Goal: Task Accomplishment & Management: Manage account settings

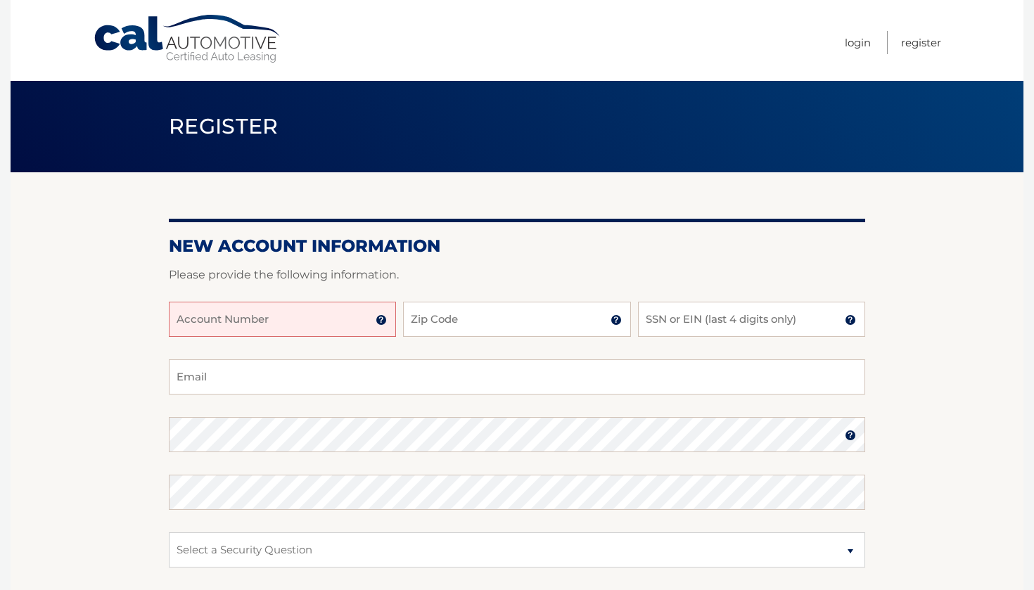
click at [319, 315] on input "Account Number" at bounding box center [282, 319] width 227 height 35
type input "44456006472"
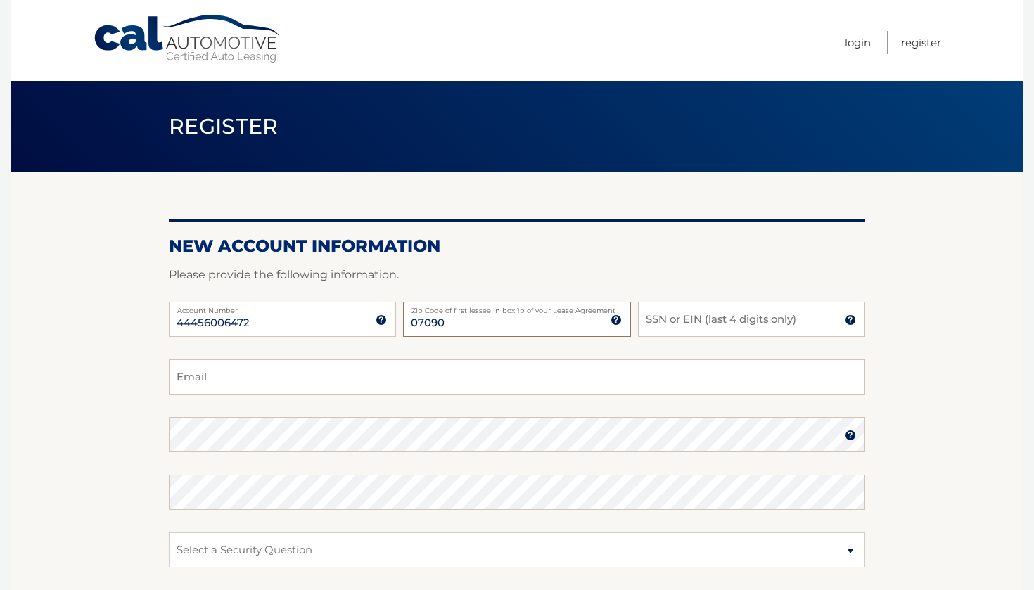
type input "07090"
click at [699, 324] on input "SSN or EIN (last 4 digits only)" at bounding box center [751, 319] width 227 height 35
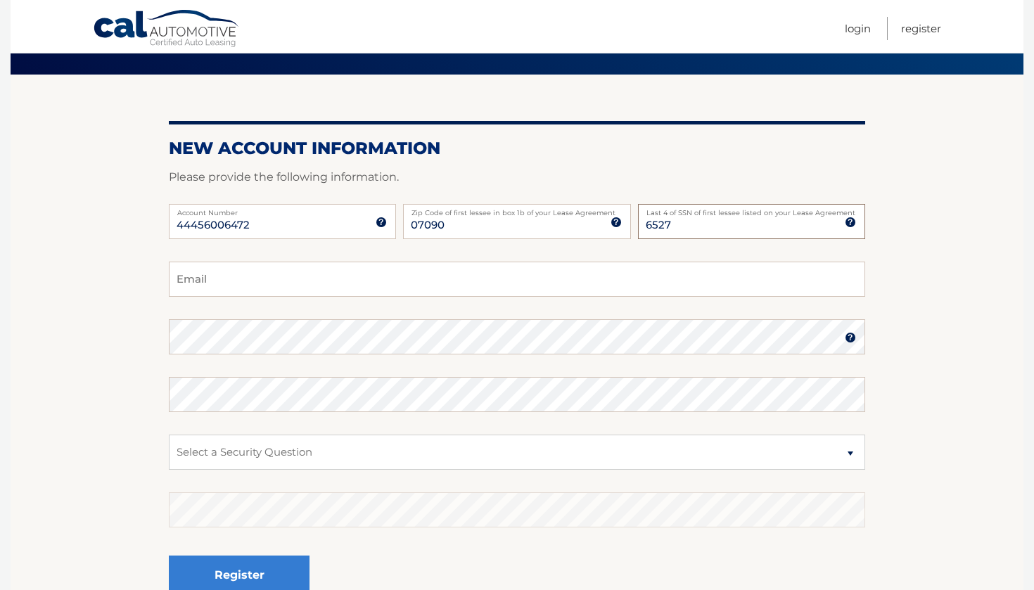
scroll to position [101, 0]
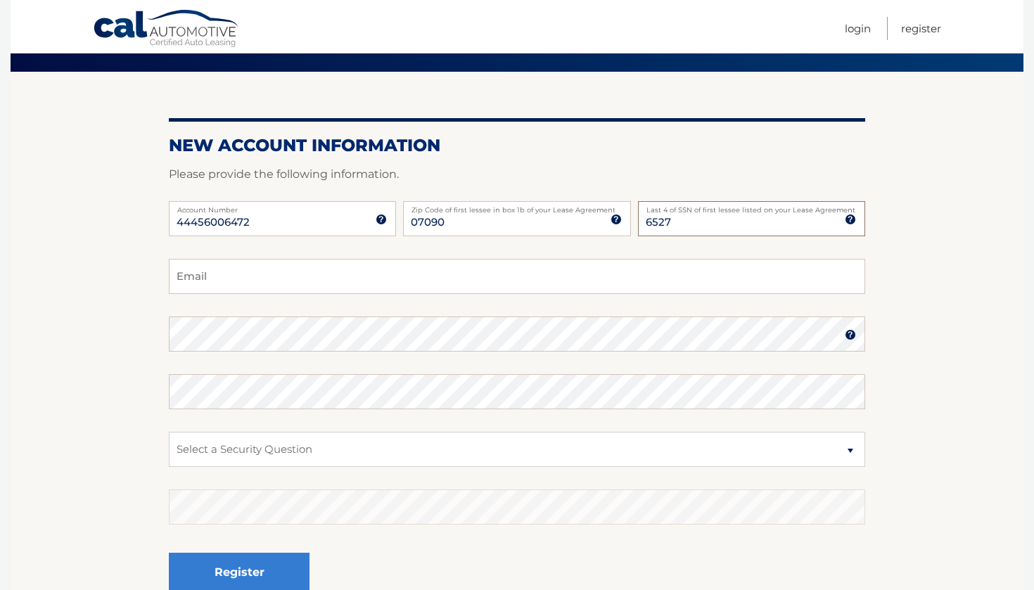
type input "6527"
type input "oconnor15@comcast.net"
select select "2"
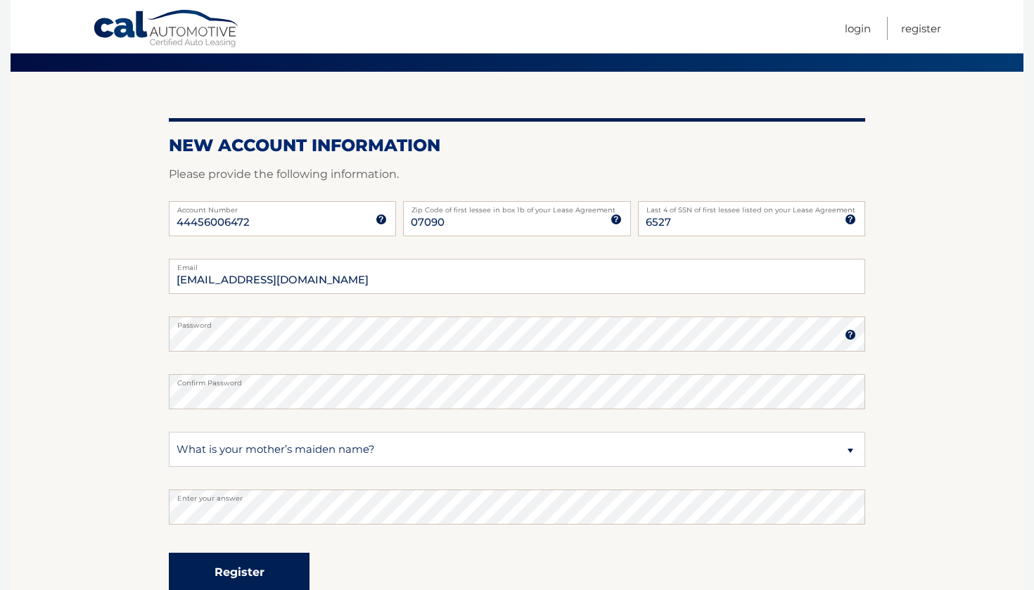
click at [271, 562] on button "Register" at bounding box center [239, 572] width 141 height 39
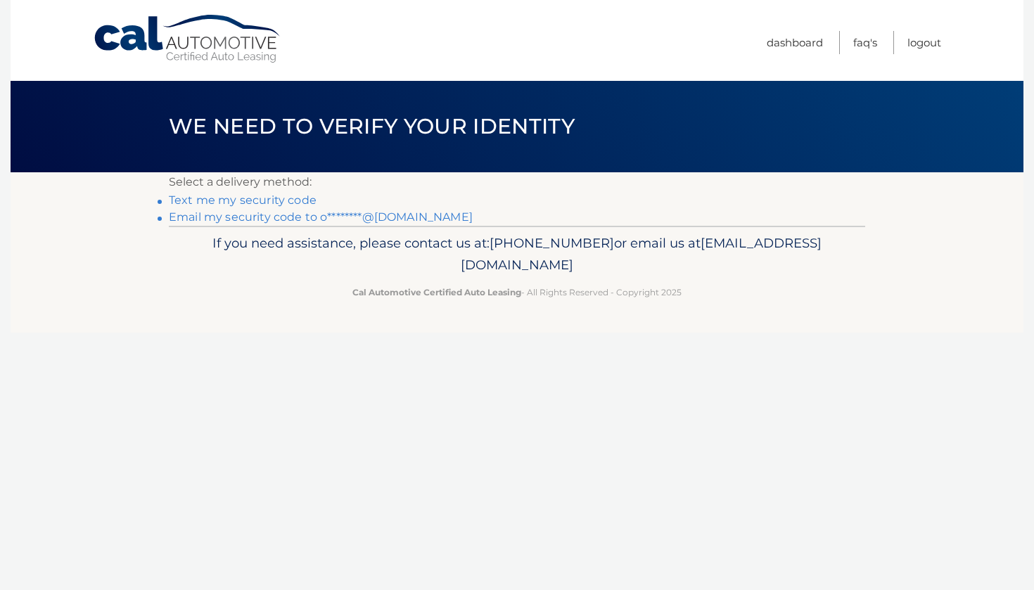
click at [296, 199] on link "Text me my security code" at bounding box center [243, 199] width 148 height 13
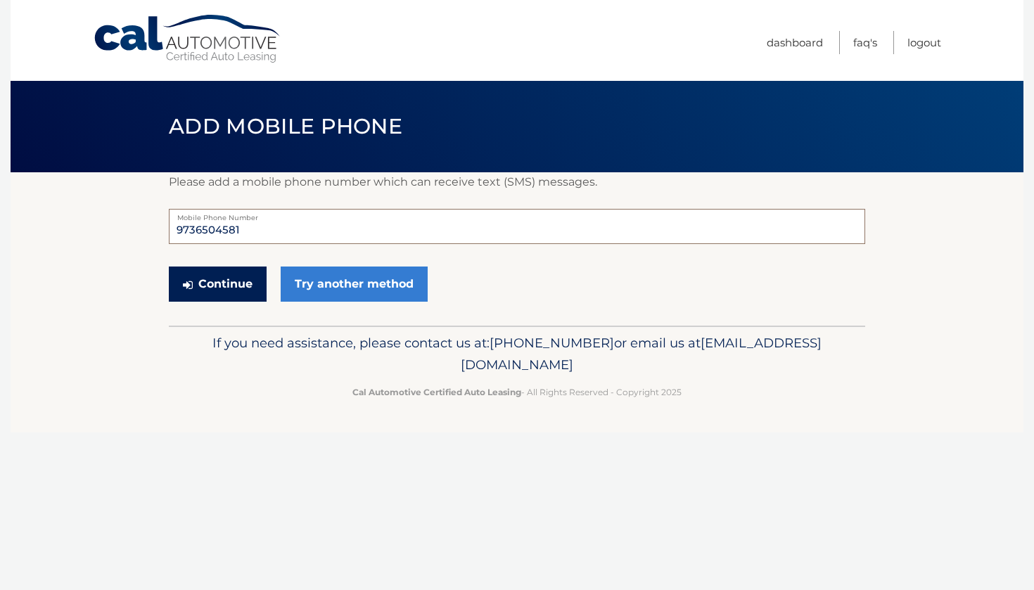
type input "9736504581"
click at [217, 284] on button "Continue" at bounding box center [218, 283] width 98 height 35
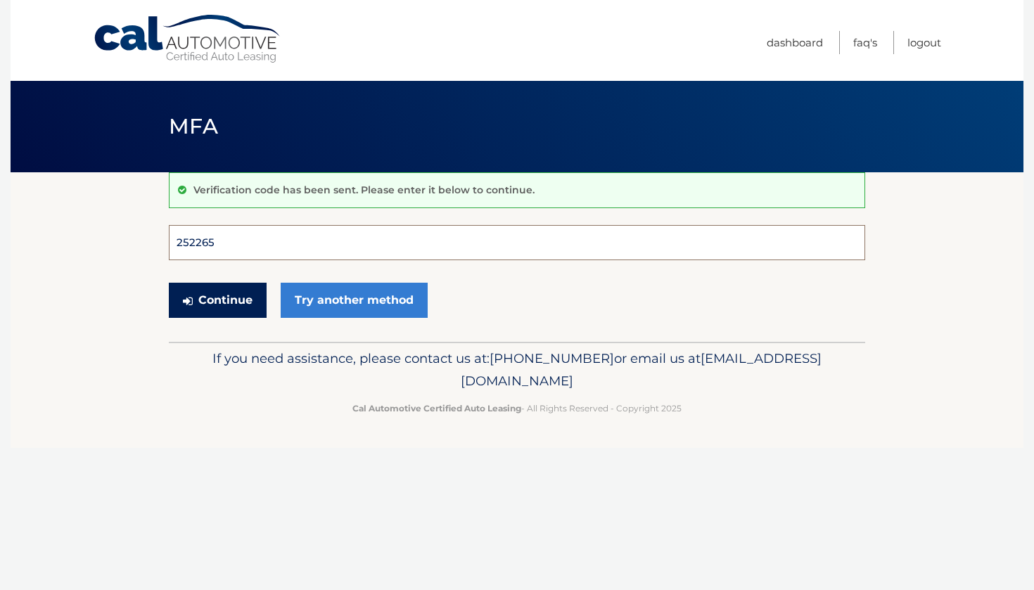
type input "252265"
click at [217, 300] on button "Continue" at bounding box center [218, 300] width 98 height 35
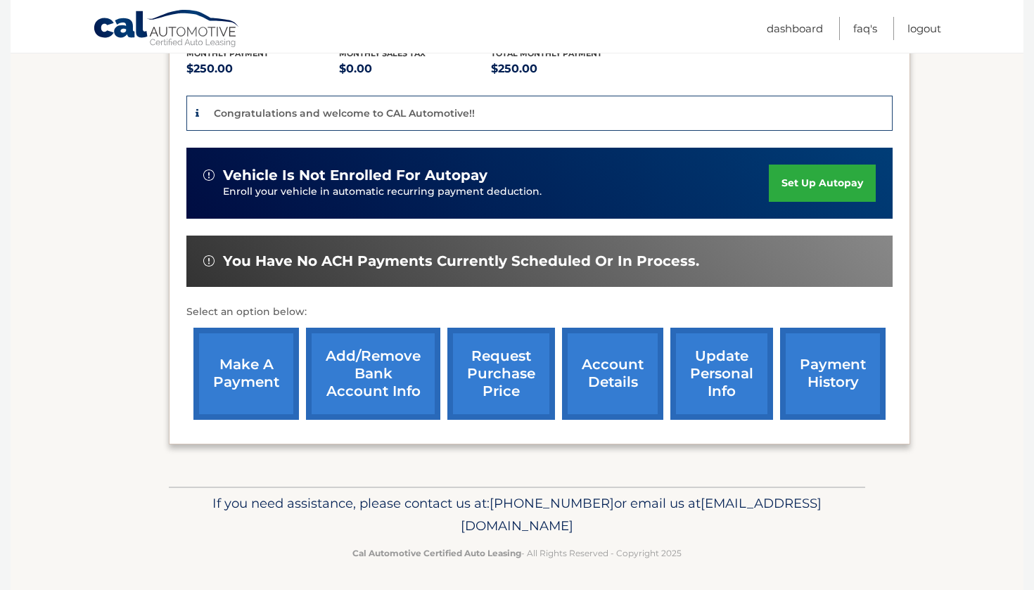
scroll to position [311, 0]
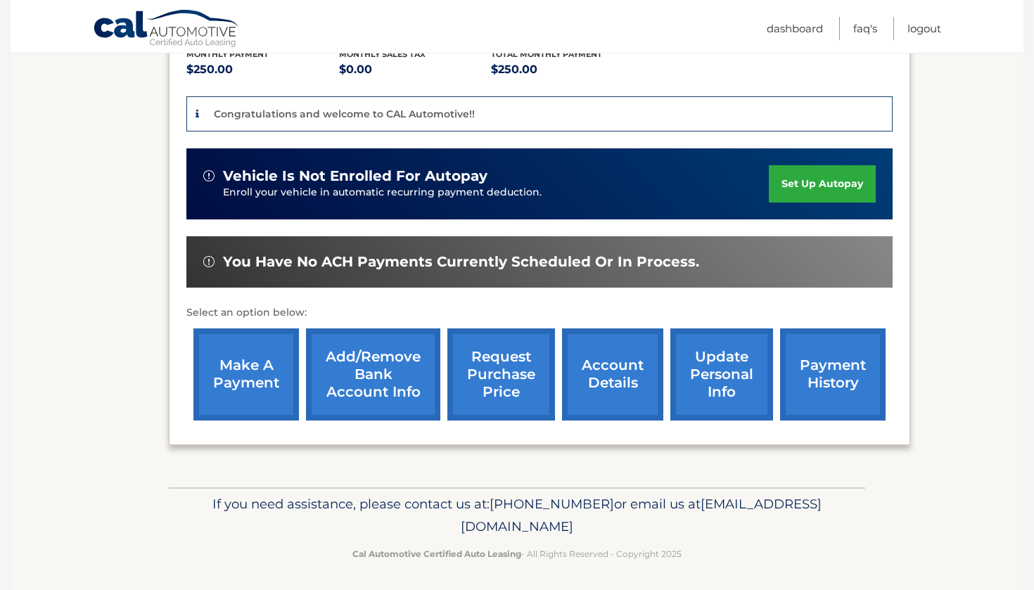
click at [349, 362] on link "Add/Remove bank account info" at bounding box center [373, 374] width 134 height 92
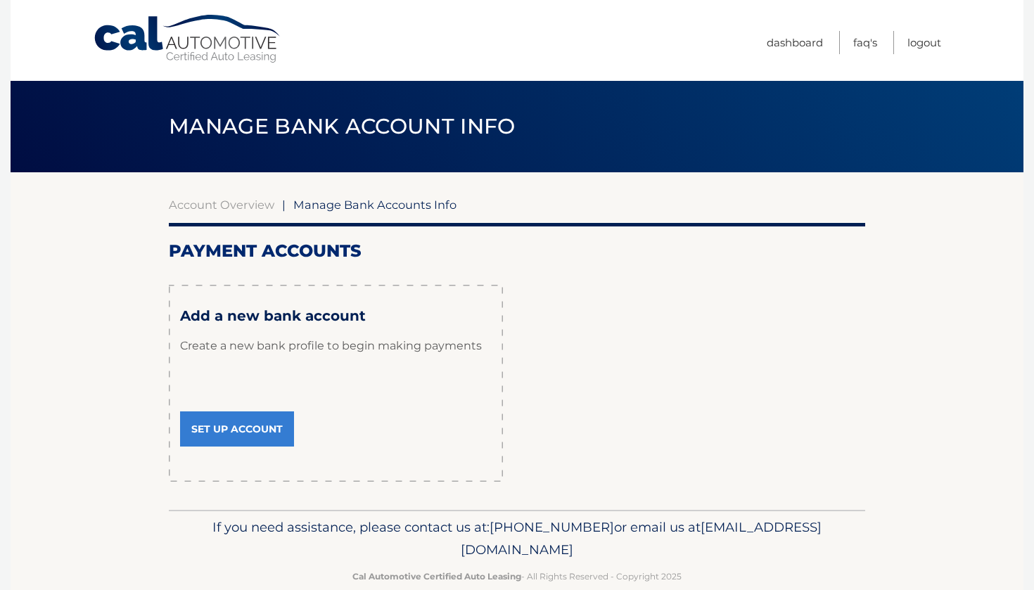
click at [252, 430] on link "Set Up Account" at bounding box center [237, 428] width 114 height 35
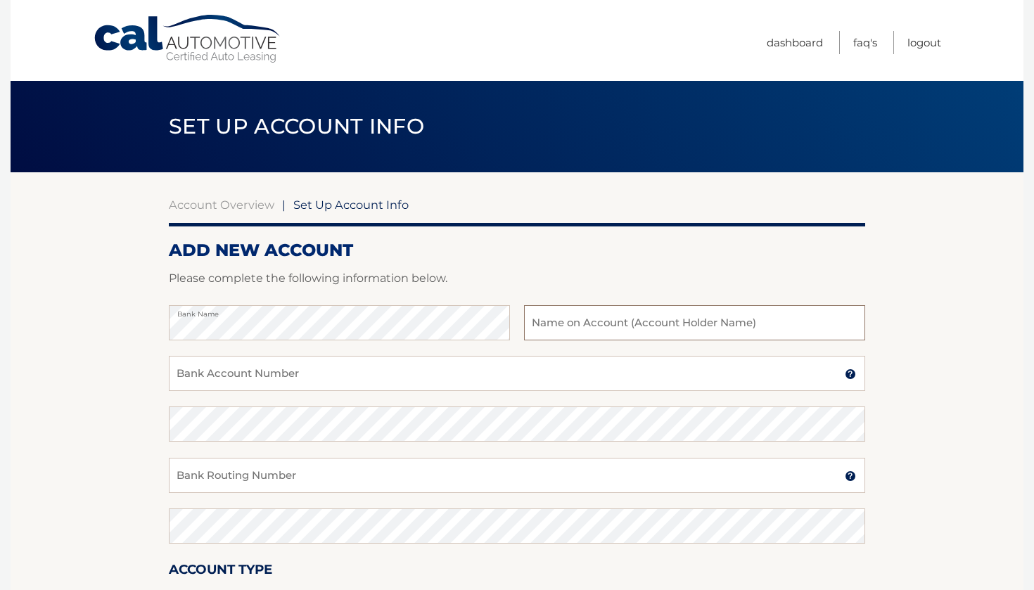
click at [558, 318] on input "text" at bounding box center [694, 322] width 341 height 35
type input "[PERSON_NAME] and [PERSON_NAME]"
click at [409, 371] on input "Bank Account Number" at bounding box center [517, 373] width 696 height 35
type input "5098225902"
click at [745, 468] on input "Bank Routing Number" at bounding box center [517, 475] width 696 height 35
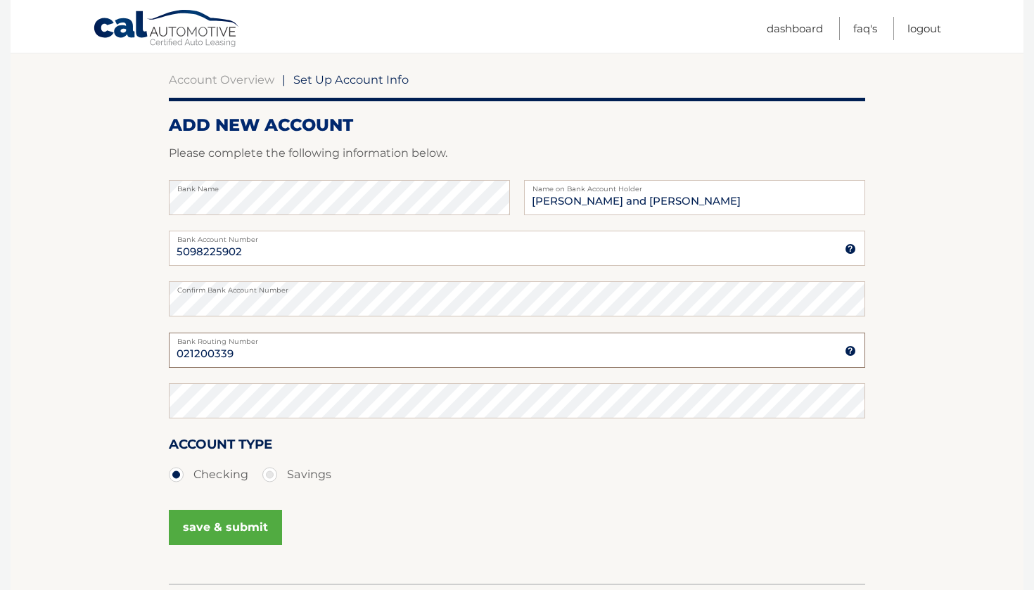
scroll to position [129, 0]
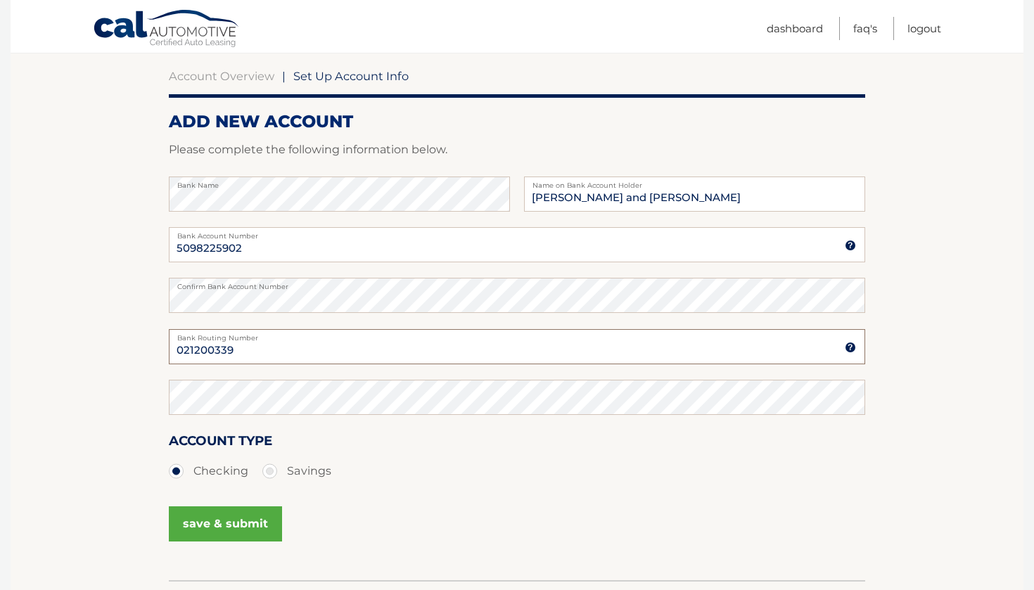
type input "021200339"
click at [218, 528] on button "save & submit" at bounding box center [225, 523] width 113 height 35
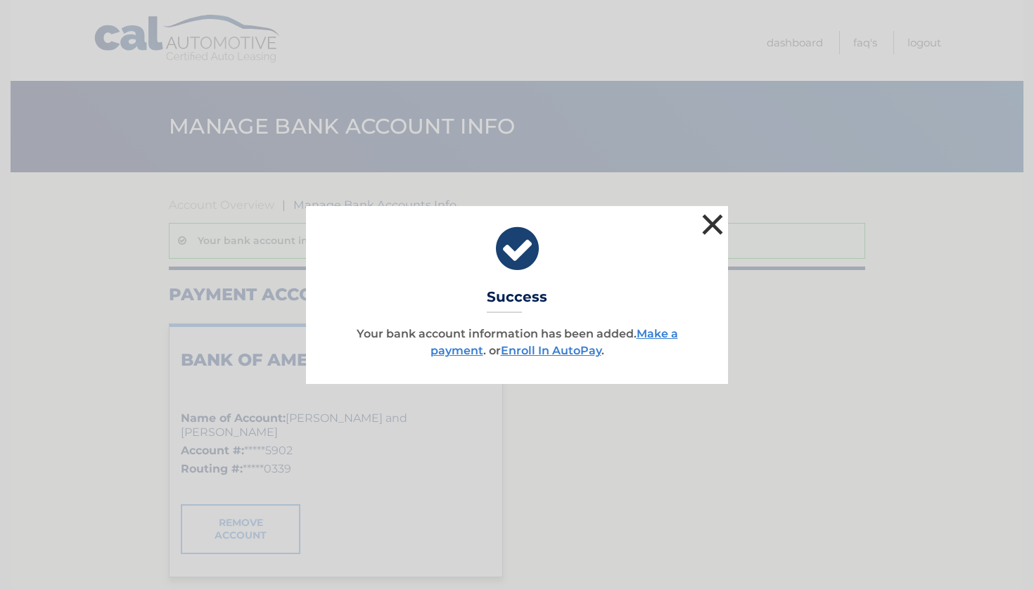
click at [711, 217] on button "×" at bounding box center [712, 224] width 28 height 28
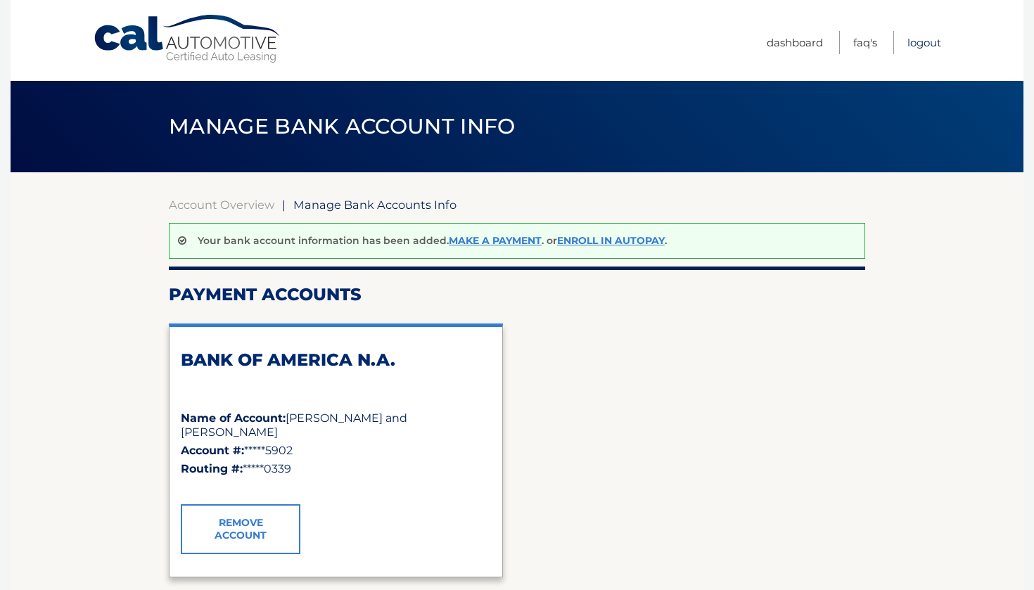
click at [920, 42] on link "Logout" at bounding box center [924, 42] width 34 height 23
